Goal: Transaction & Acquisition: Obtain resource

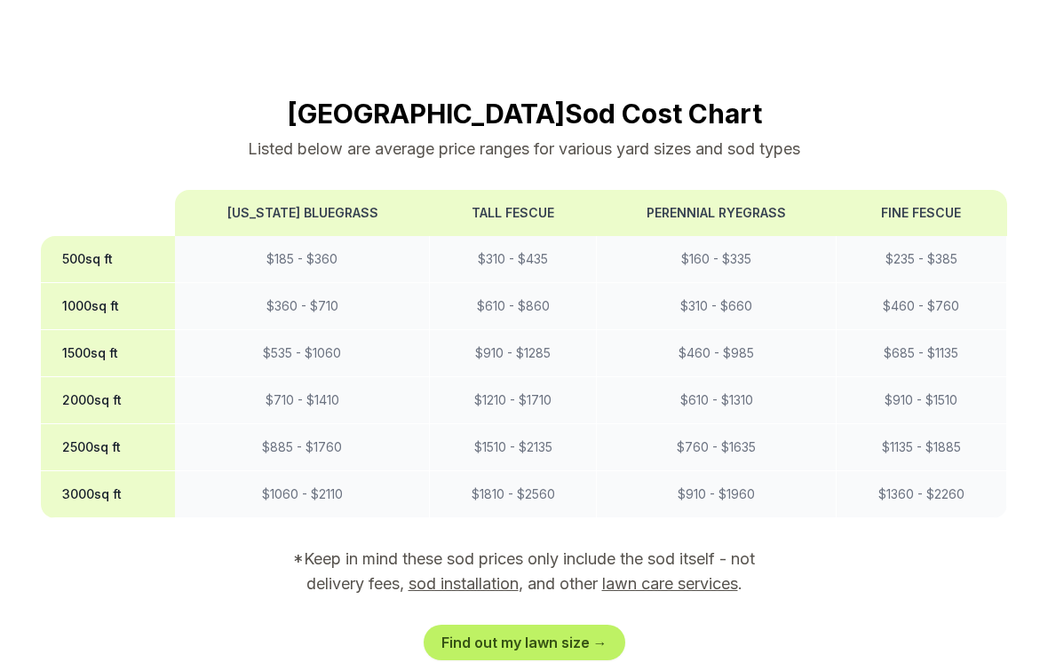
scroll to position [1397, 0]
click at [442, 574] on link "sod installation" at bounding box center [463, 583] width 110 height 19
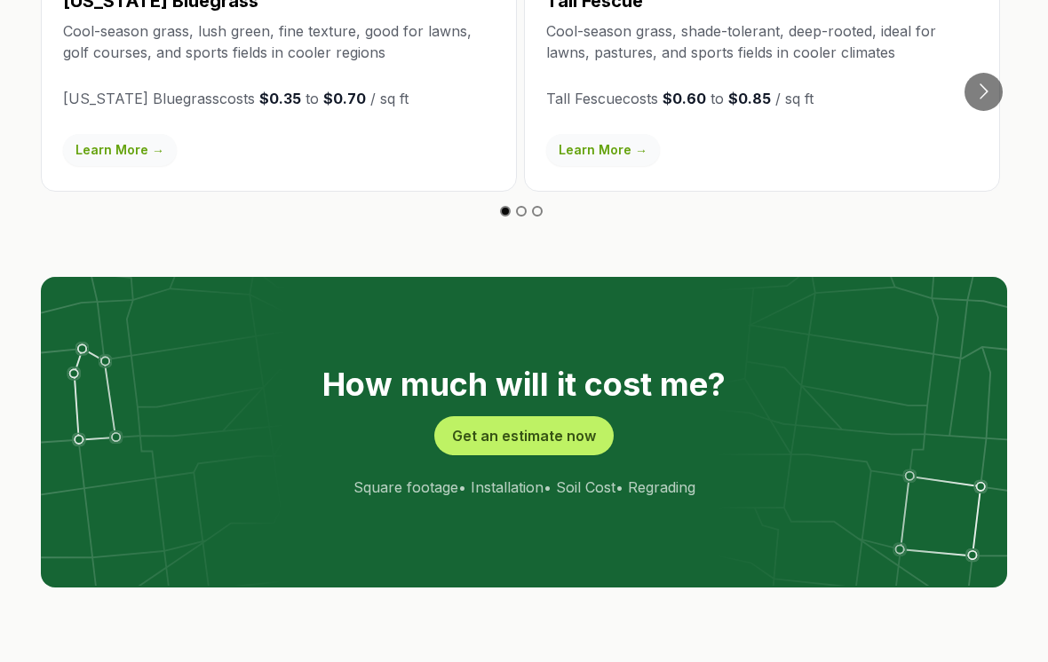
scroll to position [3244, 0]
click at [502, 417] on button "Get an estimate now" at bounding box center [523, 436] width 179 height 39
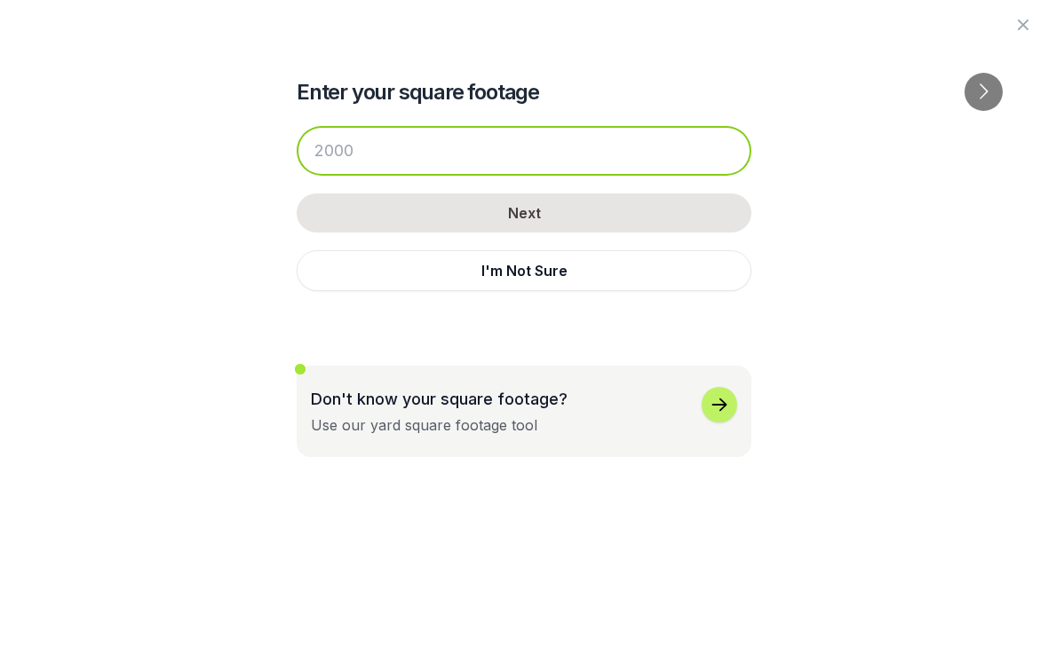
click at [357, 146] on input "number" at bounding box center [524, 151] width 455 height 50
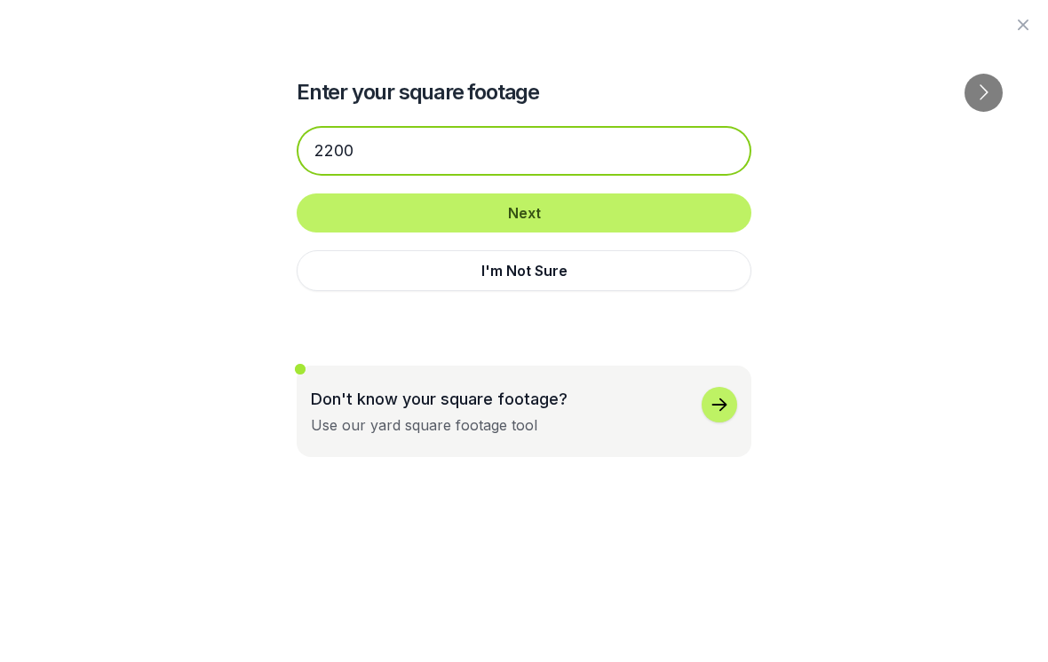
type input "2200"
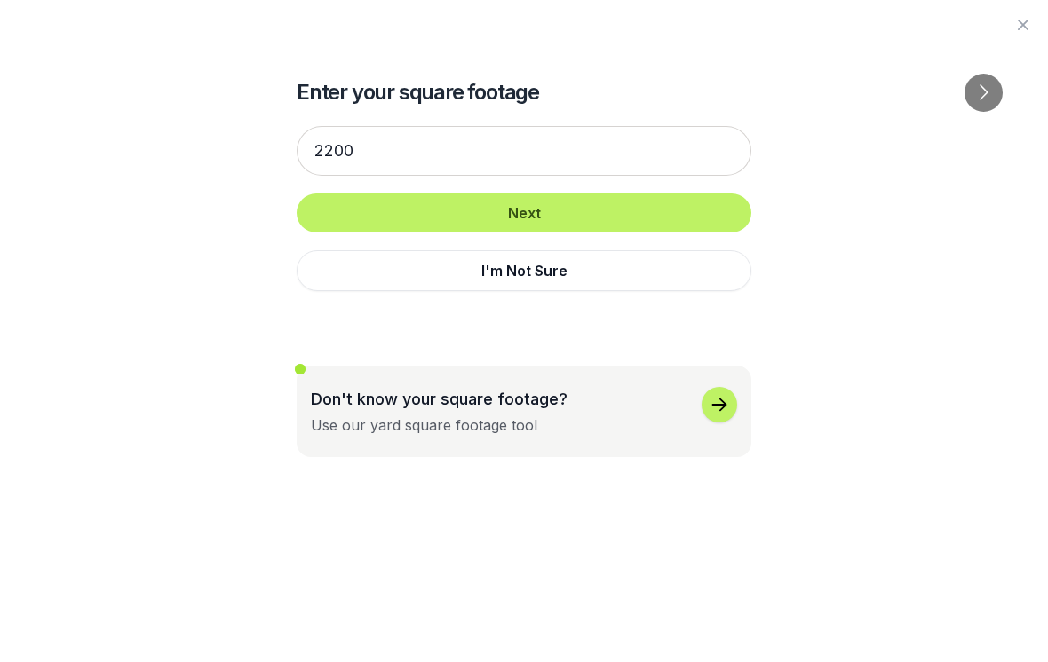
click at [550, 217] on button "Next" at bounding box center [524, 213] width 455 height 39
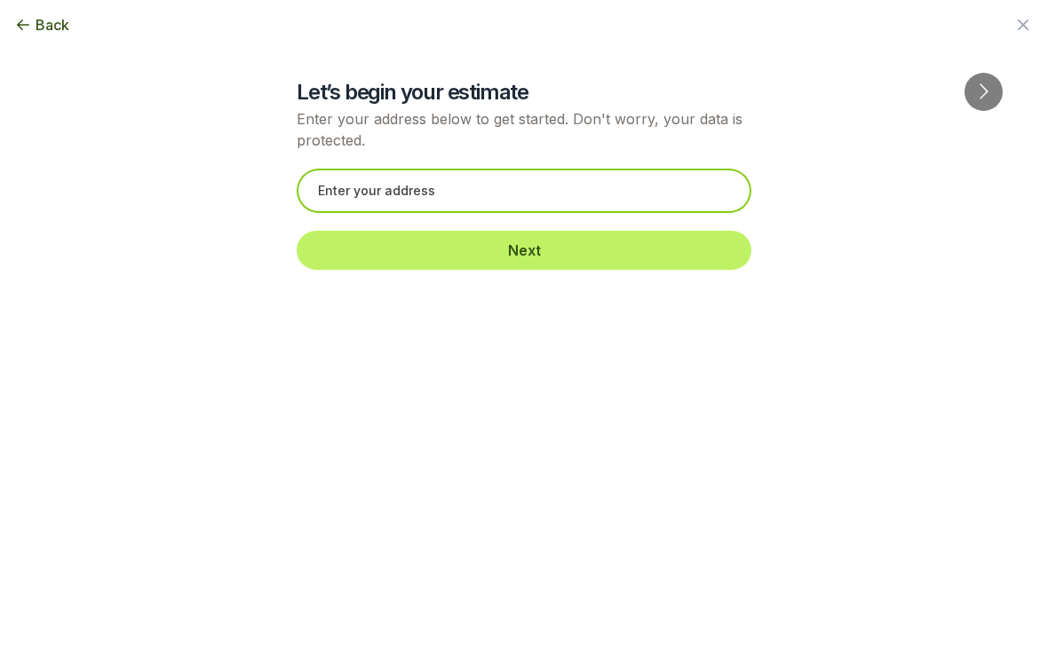
click at [407, 186] on input "text" at bounding box center [524, 191] width 455 height 44
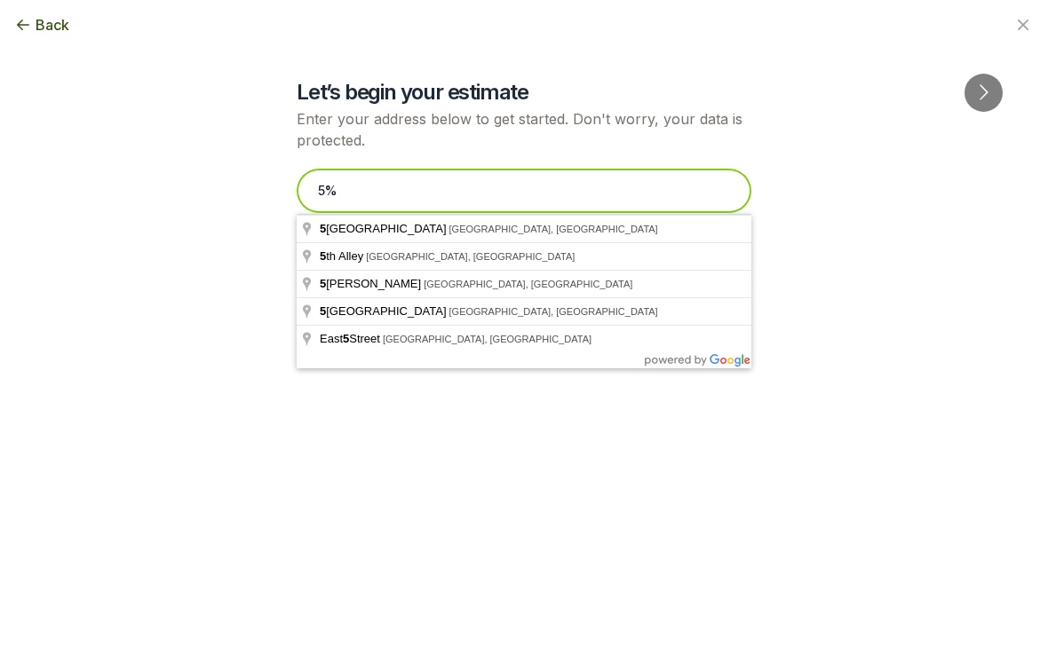
type input "5"
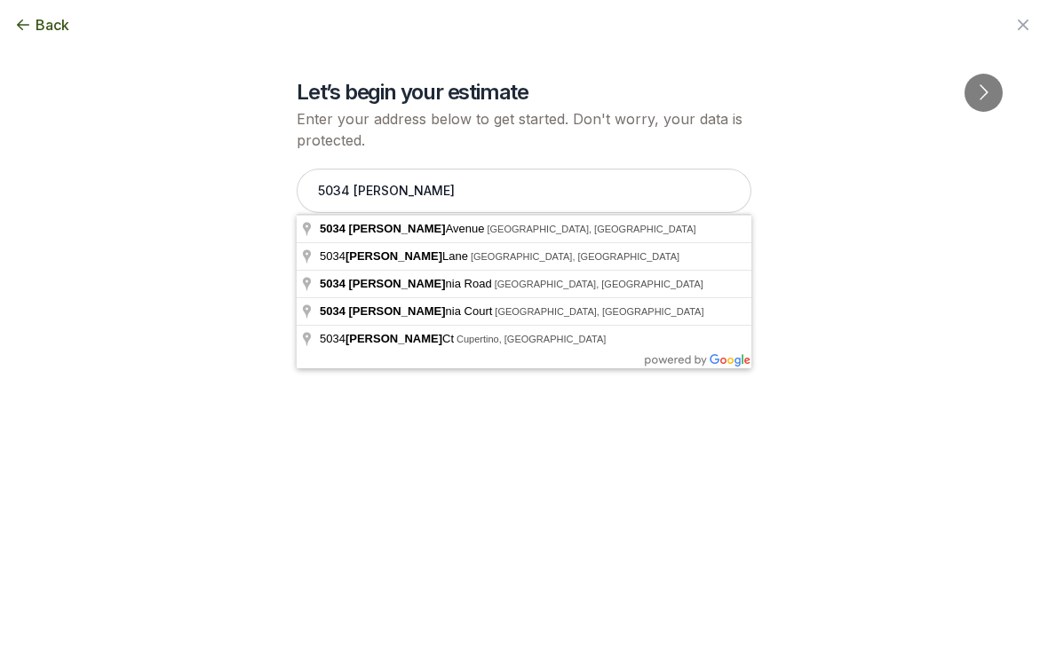
type input "[STREET_ADDRESS]"
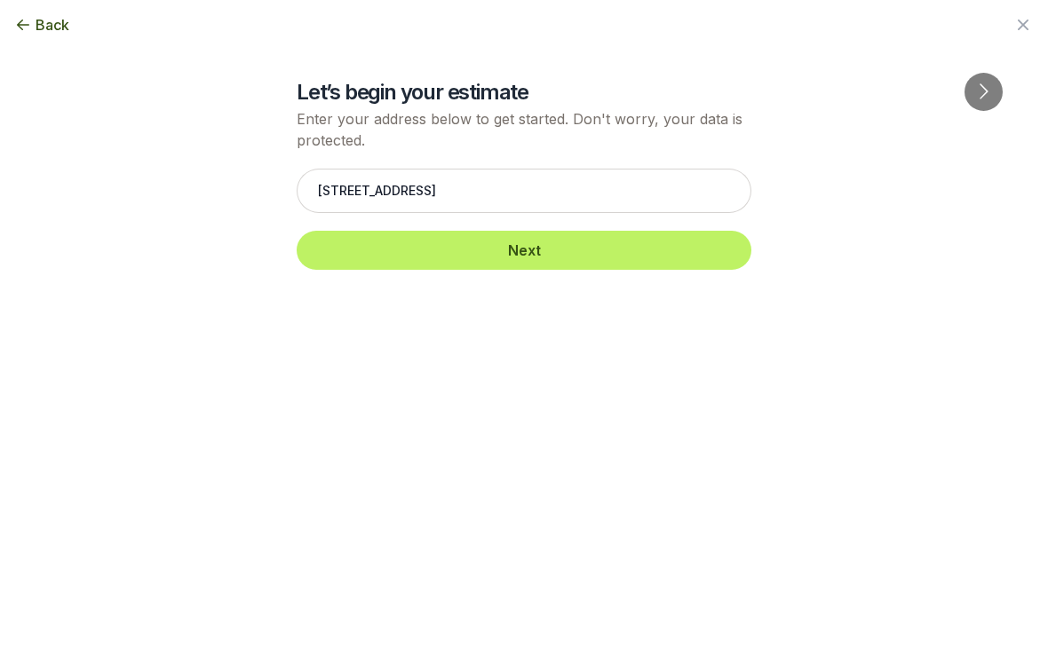
click at [399, 257] on button "Next" at bounding box center [524, 250] width 455 height 39
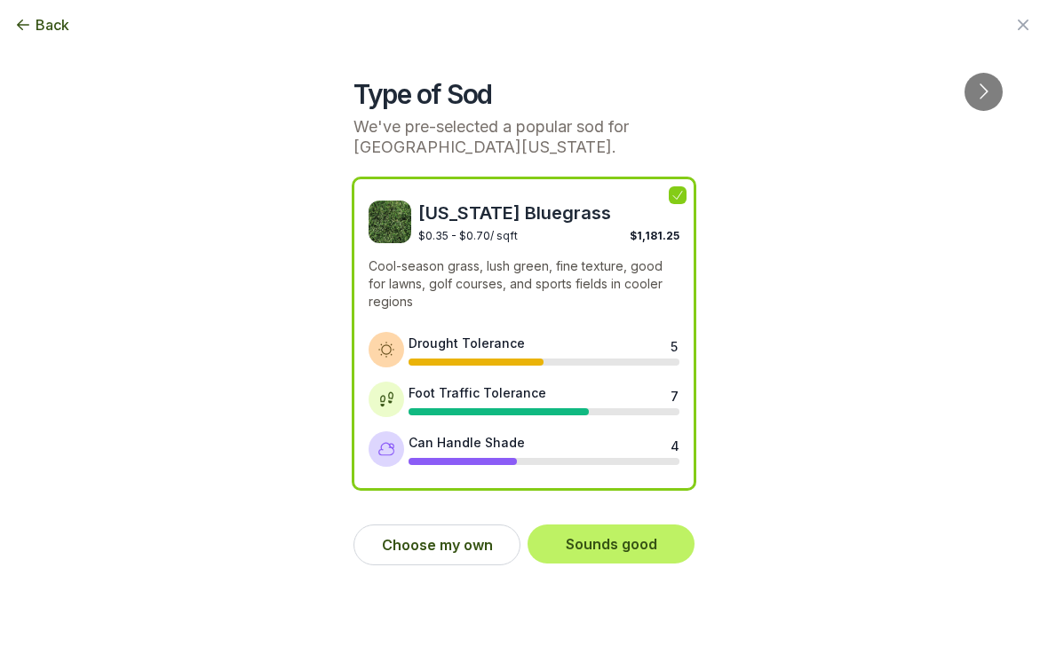
click at [477, 536] on button "Choose my own" at bounding box center [436, 545] width 167 height 41
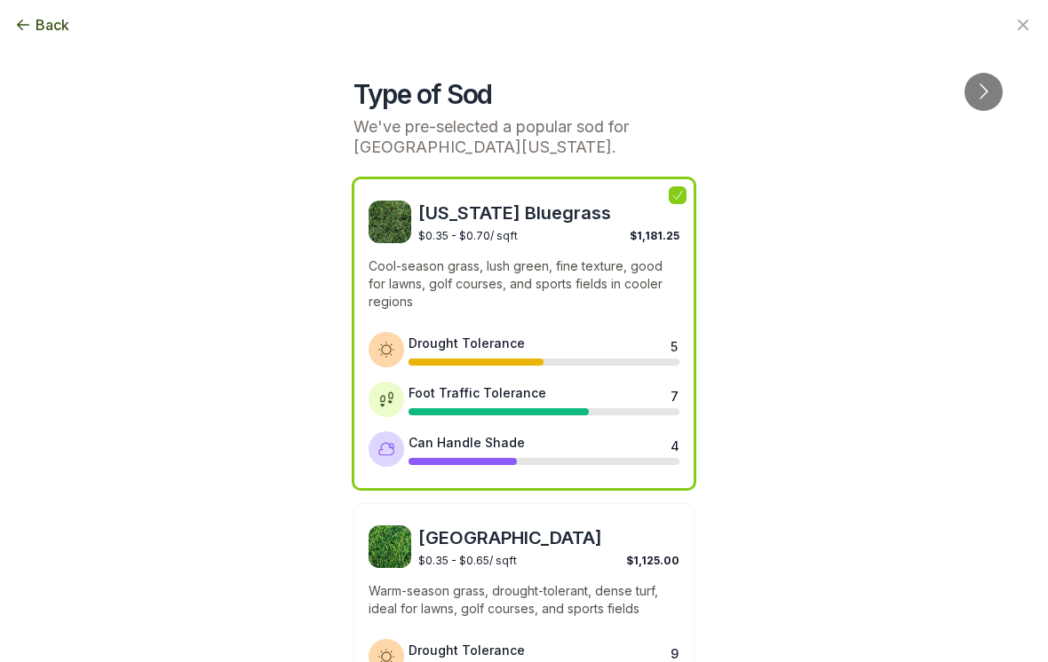
scroll to position [0, 0]
click at [43, 34] on span "Back" at bounding box center [53, 24] width 34 height 21
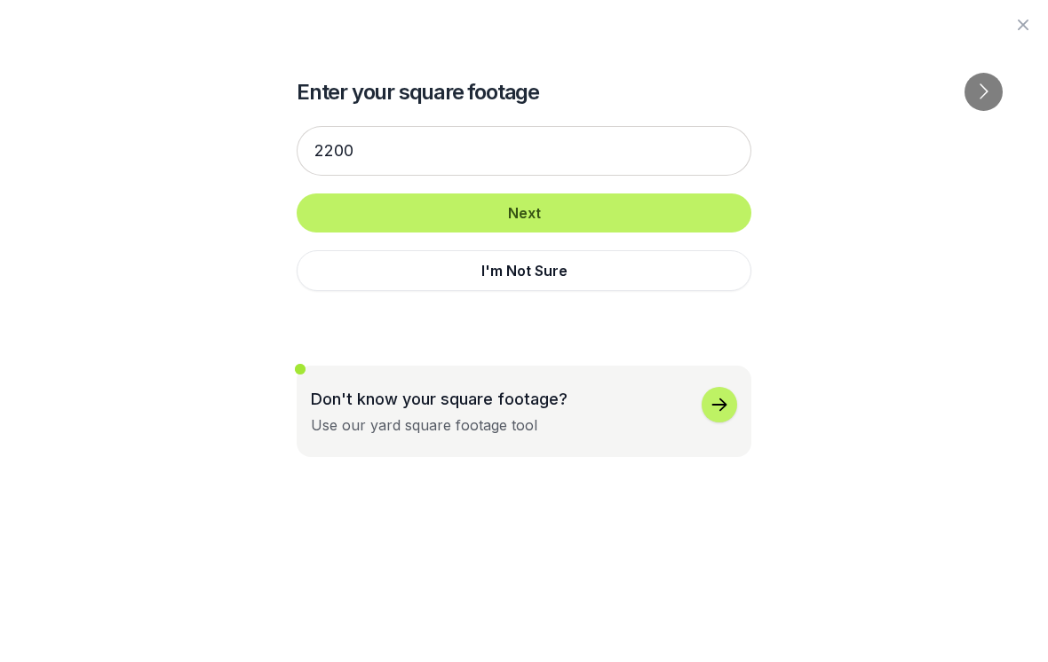
click at [971, 73] on button "Go to next slide" at bounding box center [983, 92] width 38 height 38
click at [55, 73] on button "Go to previous slide" at bounding box center [64, 92] width 38 height 38
